Goal: Task Accomplishment & Management: Use online tool/utility

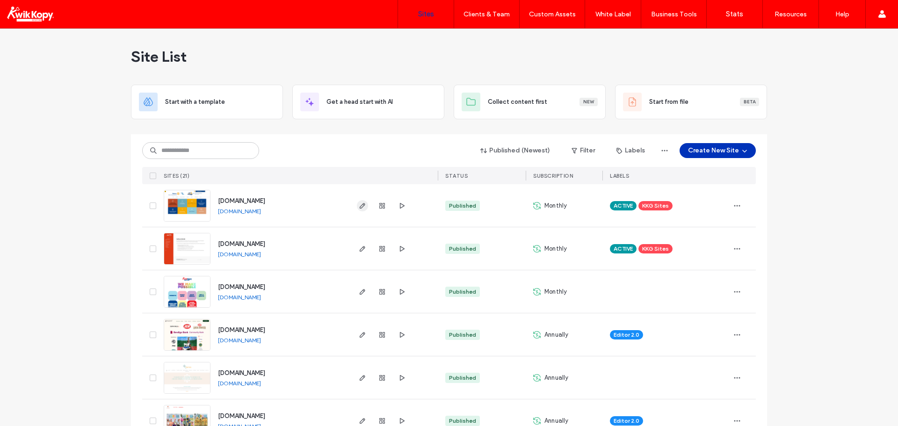
click at [359, 206] on icon "button" at bounding box center [362, 205] width 7 height 7
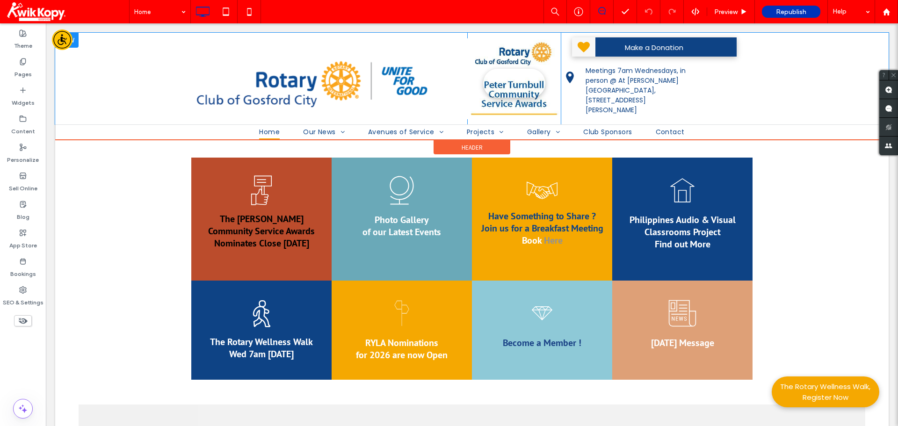
drag, startPoint x: 883, startPoint y: 342, endPoint x: 797, endPoint y: 94, distance: 262.8
click at [797, 94] on div "Click To Paste Slide title Write your caption here Read More Philippines Projec…" at bounding box center [471, 79] width 833 height 92
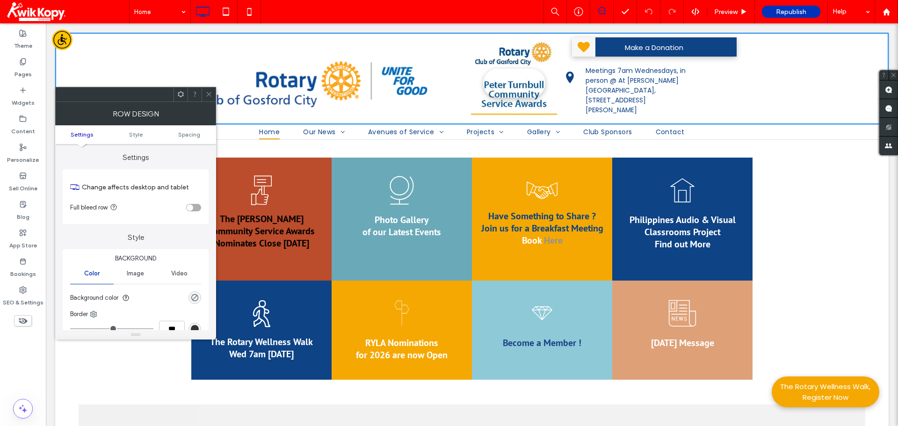
click at [84, 358] on div "The Rotary ﻿﻿ Wellness Walk Wed 7am [DATE] Click To Paste RYLA Nominations for …" at bounding box center [471, 333] width 833 height 96
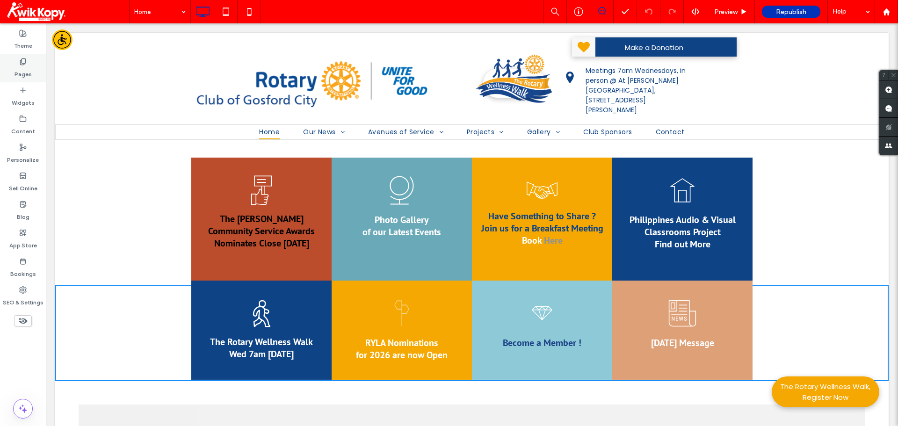
click at [17, 59] on div "Pages" at bounding box center [23, 68] width 46 height 29
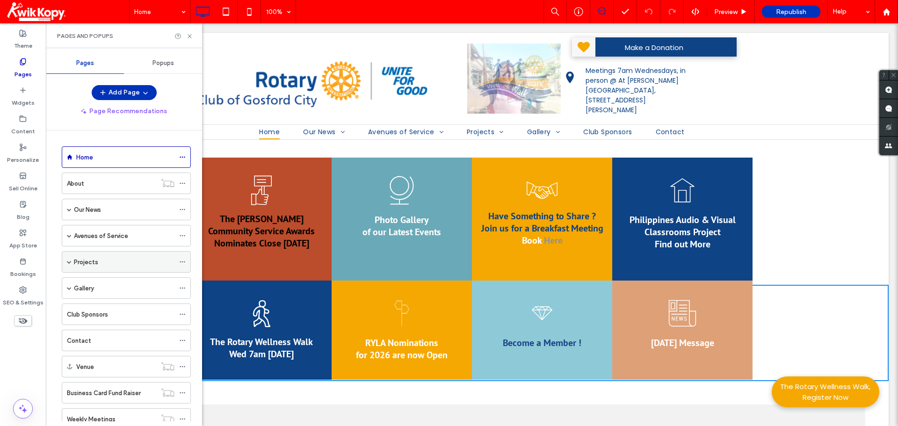
click at [88, 259] on label "Projects" at bounding box center [86, 262] width 24 height 16
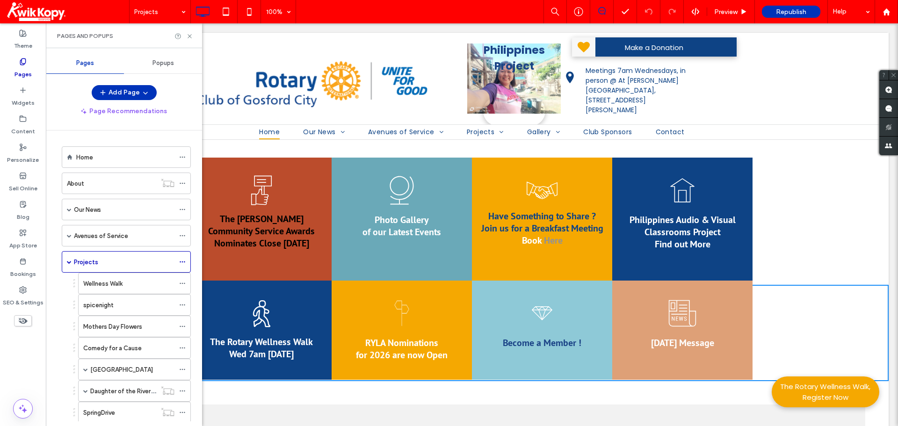
click at [90, 265] on div at bounding box center [449, 213] width 898 height 426
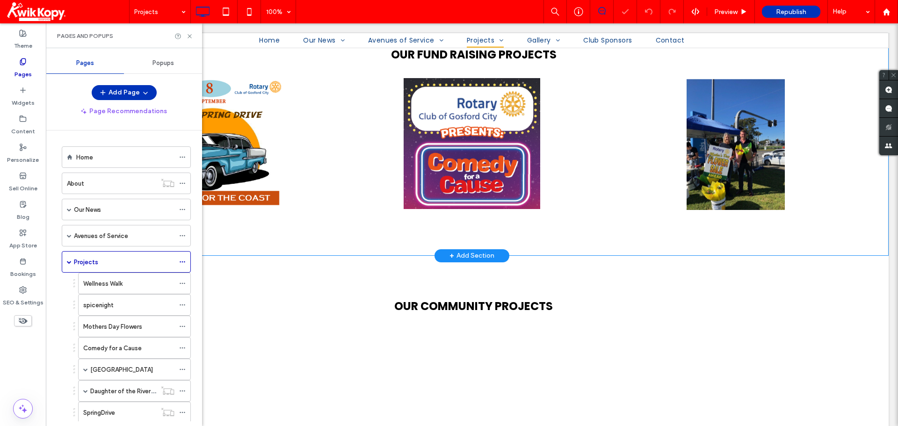
scroll to position [140, 0]
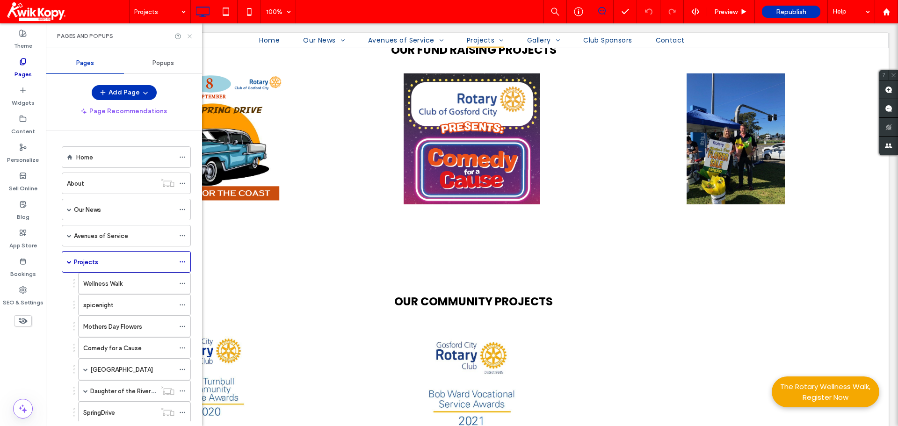
click at [189, 36] on use at bounding box center [190, 36] width 4 height 4
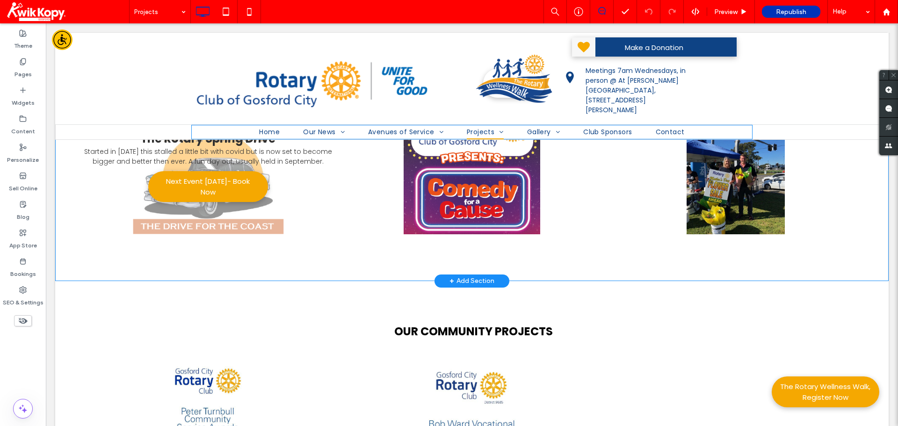
scroll to position [94, 0]
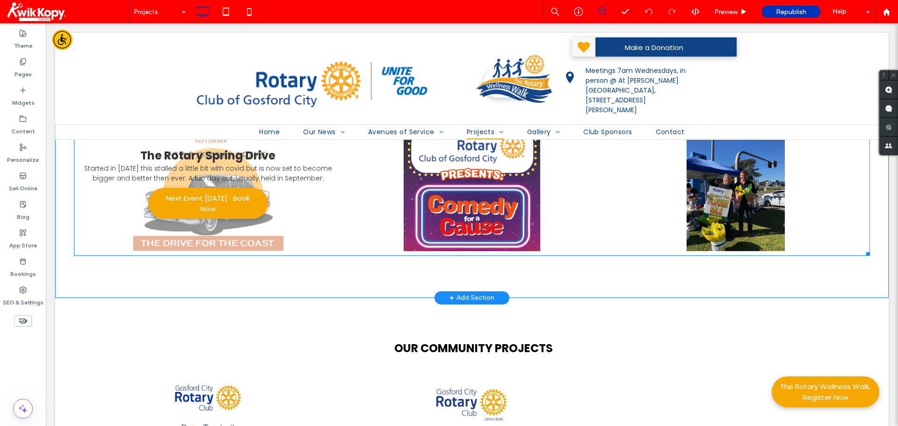
click at [204, 172] on link at bounding box center [208, 185] width 274 height 139
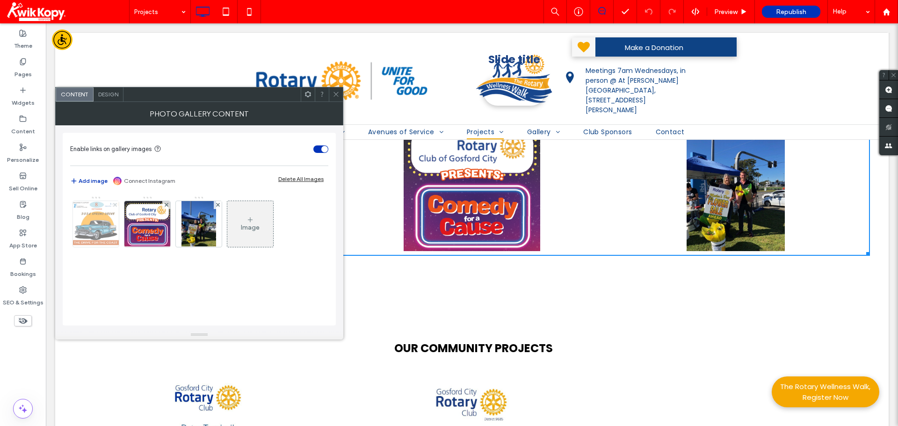
click at [115, 205] on use at bounding box center [115, 205] width 4 height 4
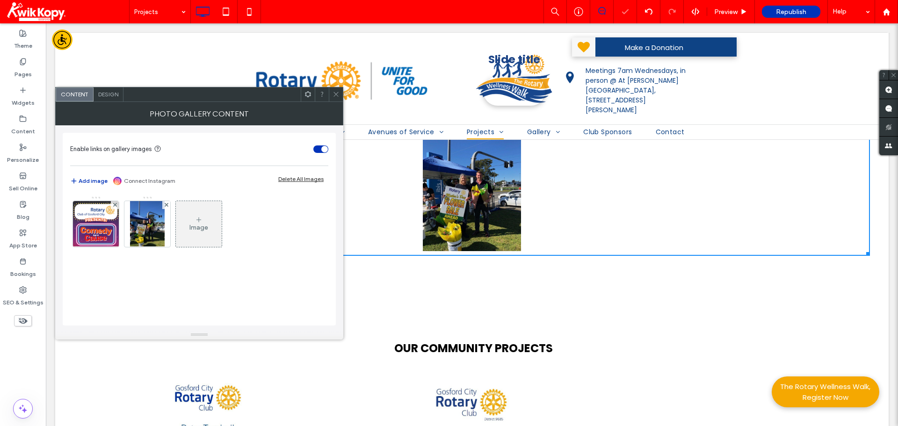
click at [195, 216] on div "Image" at bounding box center [199, 224] width 46 height 44
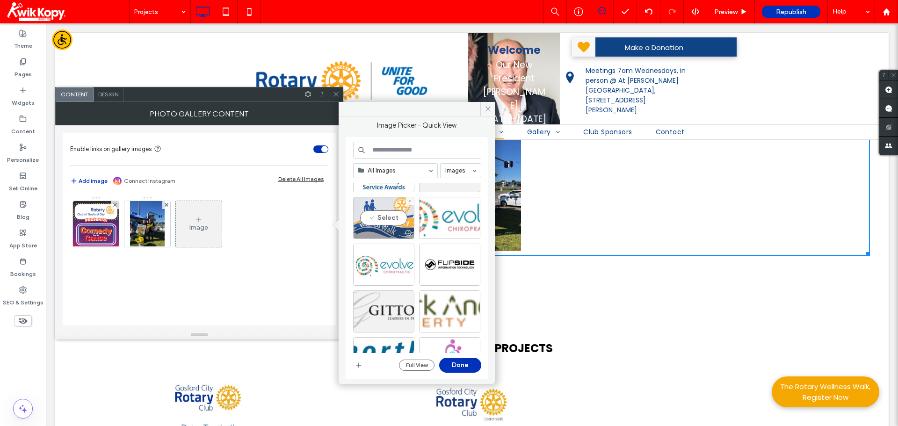
click at [385, 217] on div "Select" at bounding box center [383, 218] width 61 height 42
click at [458, 366] on button "Done" at bounding box center [460, 365] width 42 height 15
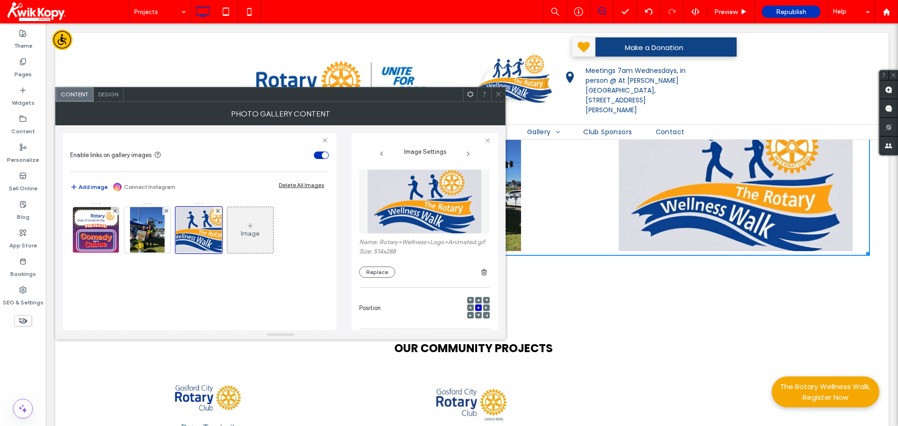
click at [498, 95] on icon at bounding box center [498, 94] width 7 height 7
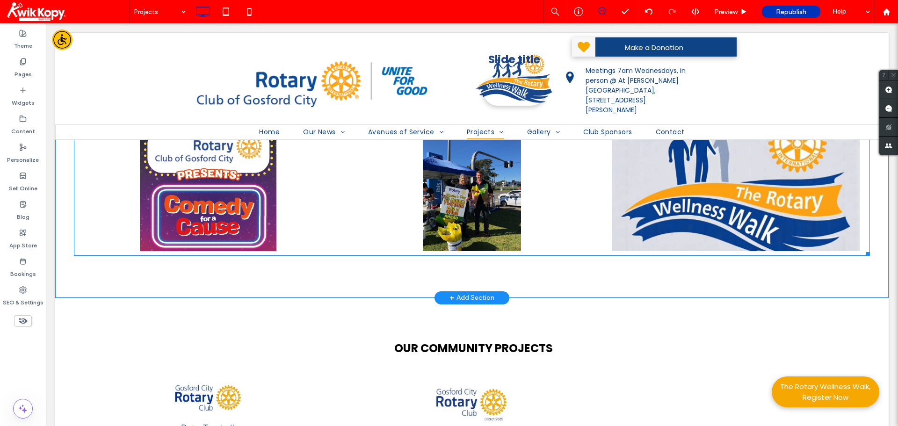
click at [744, 175] on link at bounding box center [735, 185] width 274 height 139
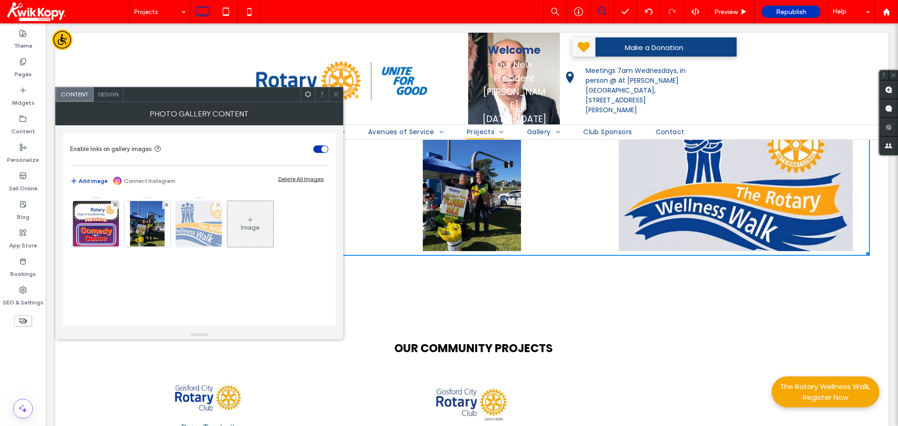
click at [199, 220] on img at bounding box center [199, 224] width 82 height 46
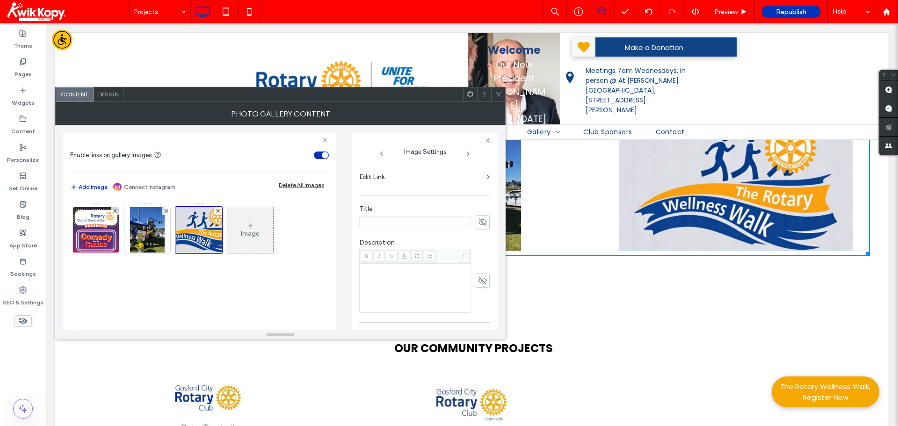
scroll to position [187, 0]
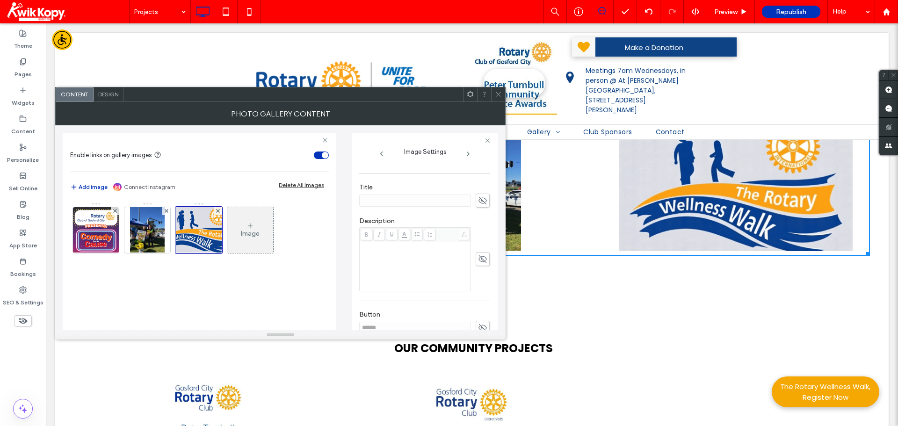
click at [478, 206] on icon at bounding box center [482, 200] width 9 height 10
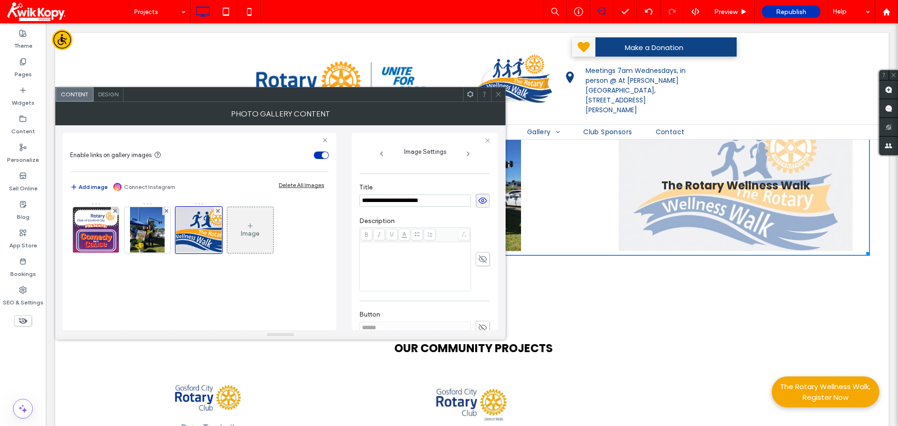
type input "**********"
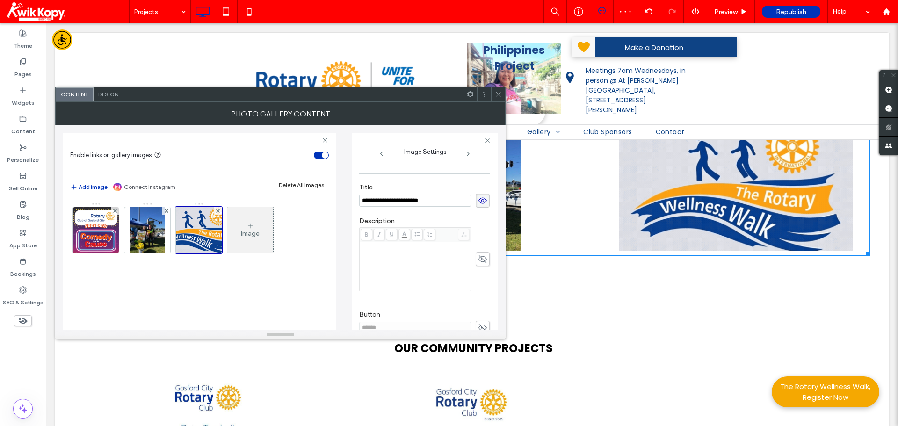
click at [417, 262] on div "Rich Text Editor" at bounding box center [415, 266] width 108 height 47
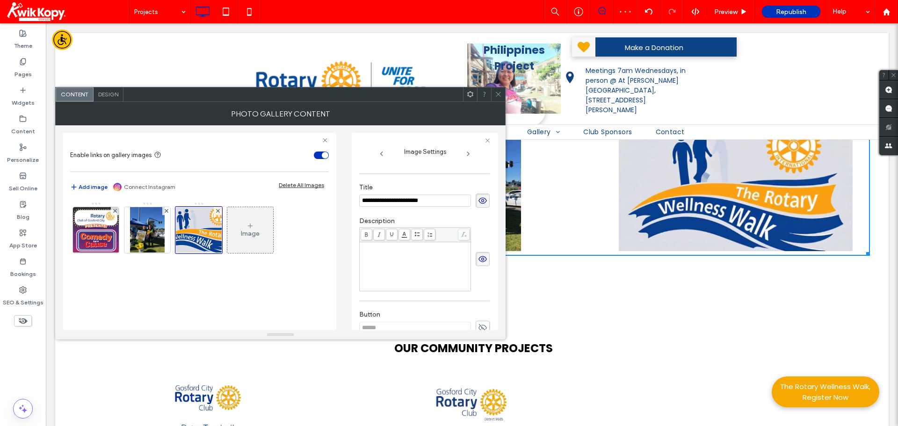
drag, startPoint x: 414, startPoint y: 258, endPoint x: 490, endPoint y: 270, distance: 76.3
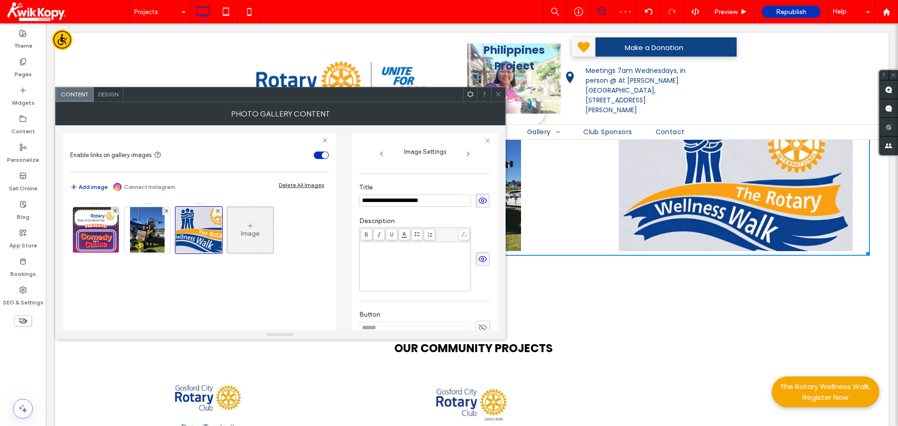
click at [415, 250] on div "Rich Text Editor" at bounding box center [415, 246] width 108 height 7
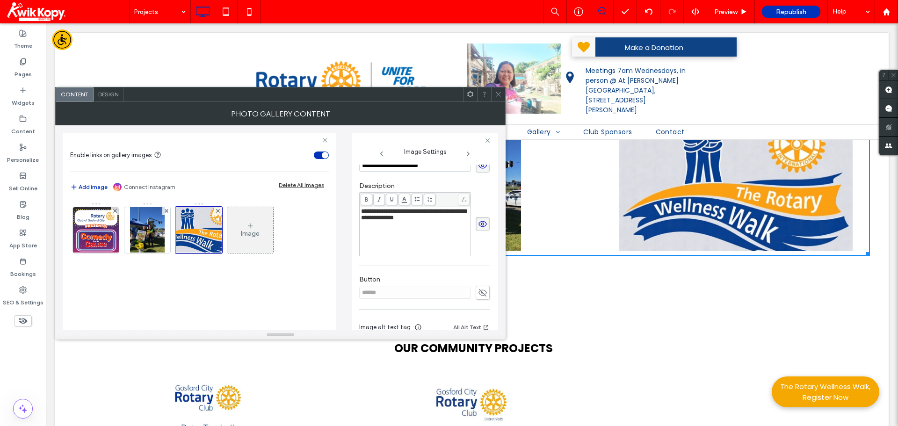
scroll to position [274, 0]
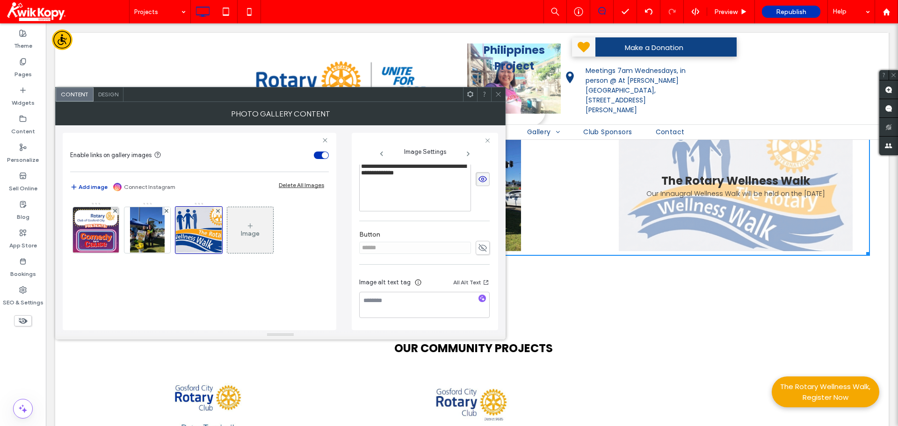
click at [478, 249] on use at bounding box center [482, 247] width 8 height 7
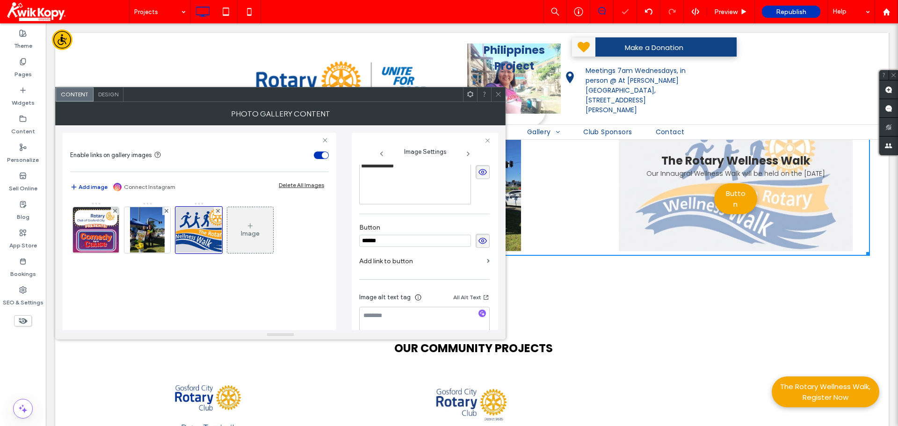
drag, startPoint x: 403, startPoint y: 249, endPoint x: 343, endPoint y: 249, distance: 60.3
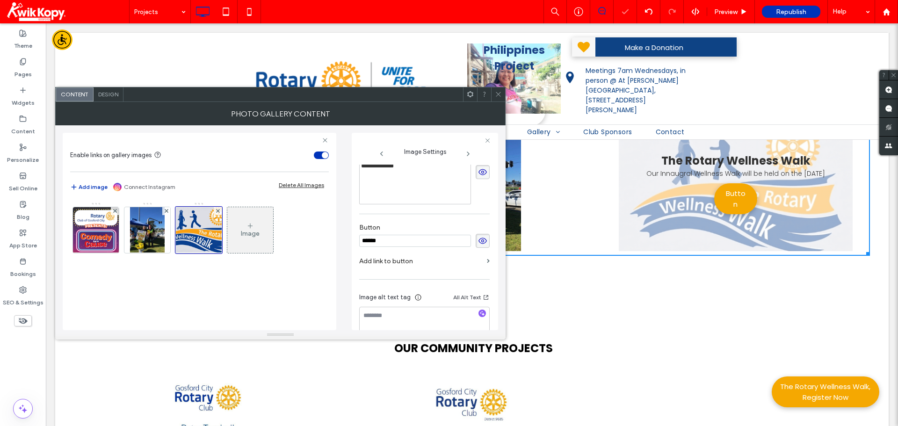
click at [343, 249] on div "**********" at bounding box center [280, 227] width 435 height 205
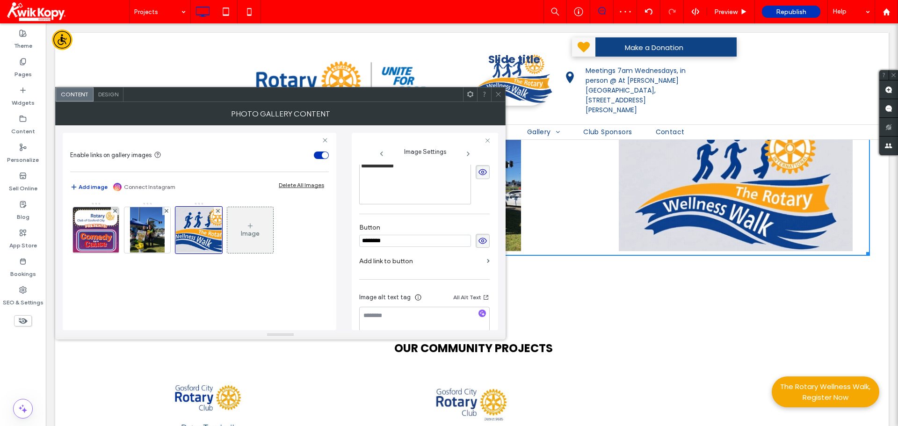
type input "********"
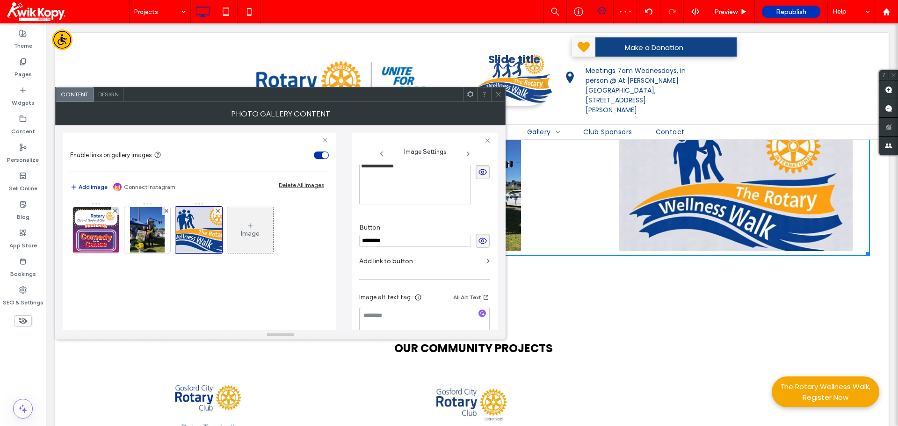
click at [389, 270] on label "Add link to button" at bounding box center [421, 261] width 124 height 17
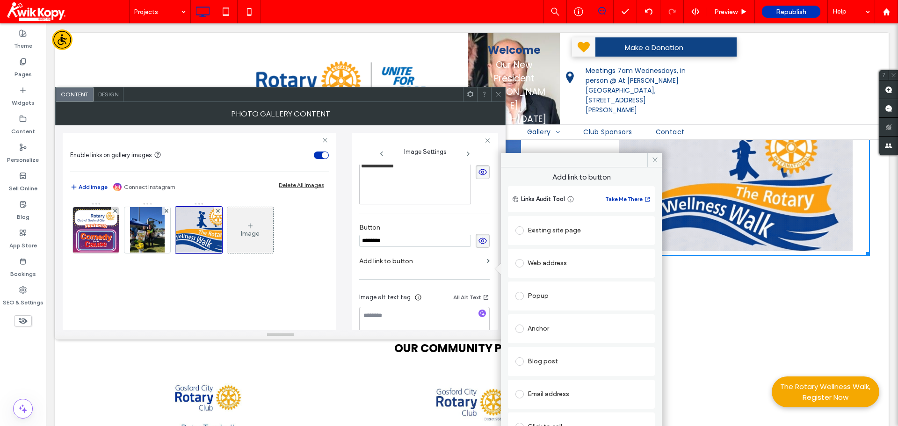
click at [539, 231] on div "Existing site page" at bounding box center [581, 230] width 132 height 15
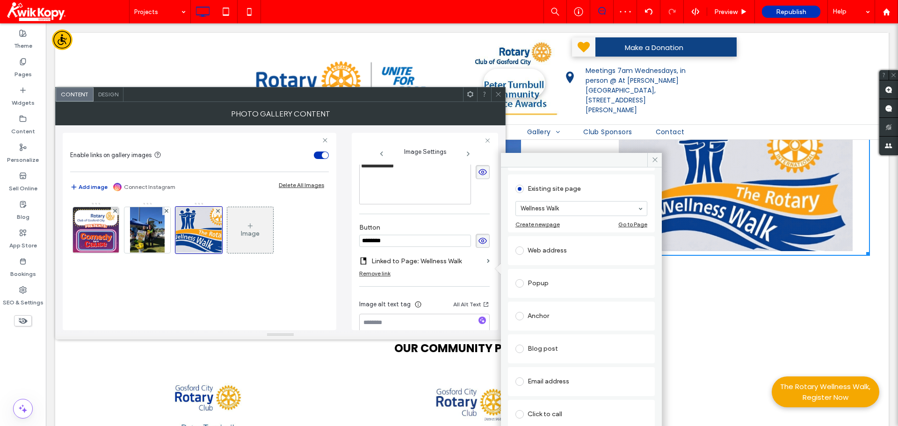
scroll to position [94, 0]
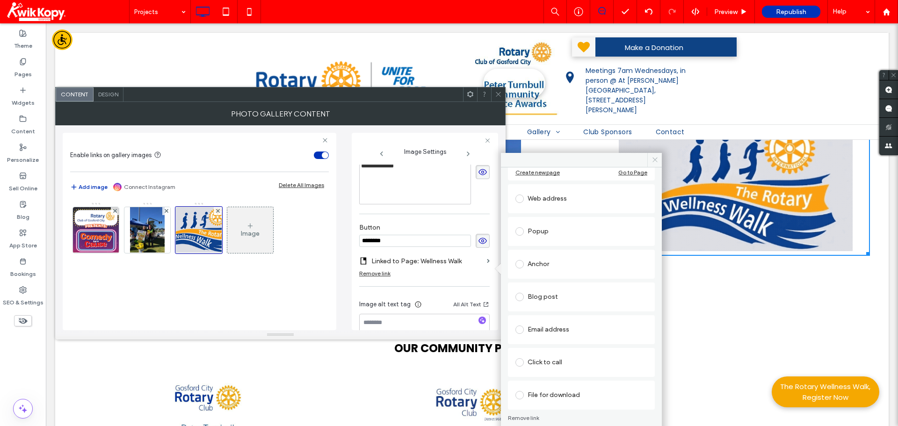
click at [656, 159] on icon at bounding box center [654, 159] width 7 height 7
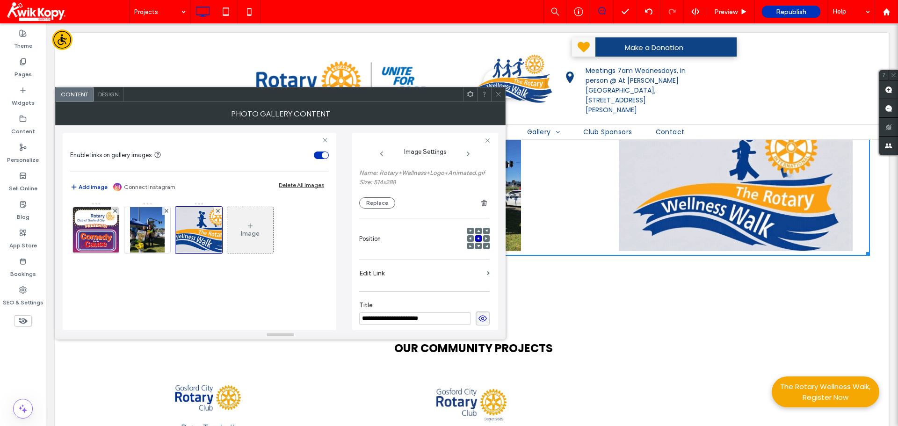
scroll to position [0, 0]
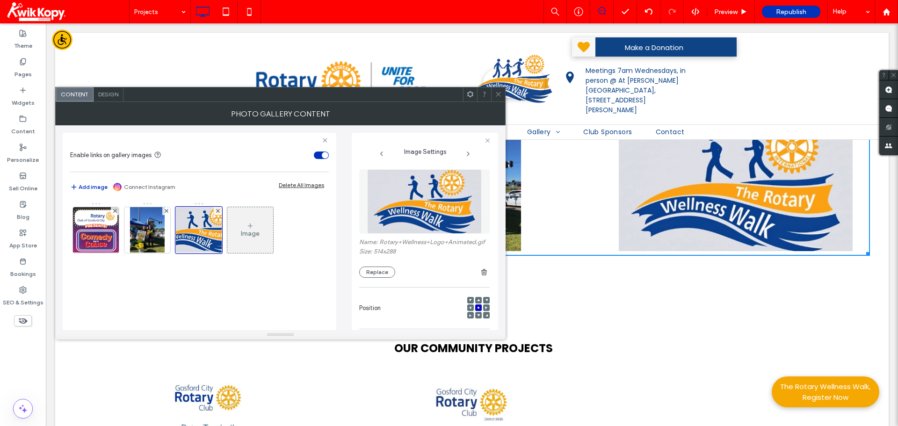
click at [499, 94] on icon at bounding box center [498, 94] width 7 height 7
